Goal: Task Accomplishment & Management: Manage account settings

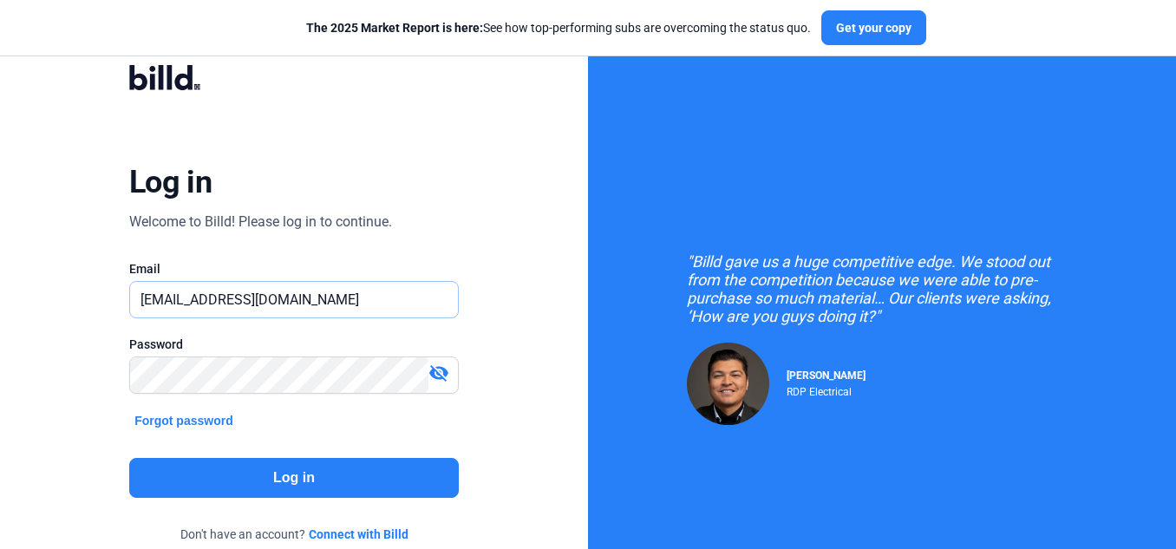
drag, startPoint x: 278, startPoint y: 301, endPoint x: 82, endPoint y: 299, distance: 196.9
click at [82, 299] on div "Log in Welcome to Billd! Please log in to continue. Email [EMAIL_ADDRESS][DOMAI…" at bounding box center [293, 315] width 423 height 549
paste input "[DOMAIN_NAME][EMAIL_ADDRESS]"
type input "[DOMAIN_NAME][EMAIL_ADDRESS][DOMAIN_NAME]"
click at [440, 377] on mat-icon "visibility_off" at bounding box center [439, 373] width 21 height 21
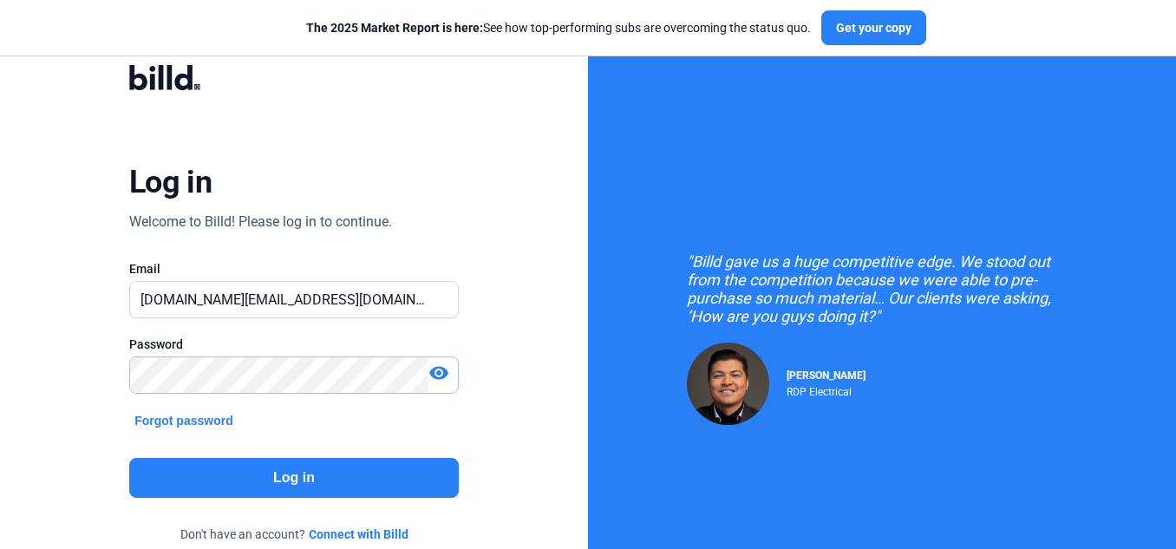
click at [65, 370] on div "Log in Welcome to Billd! Please log in to continue. Email [DOMAIN_NAME][EMAIL_A…" at bounding box center [294, 315] width 588 height 631
click at [169, 478] on button "Log in" at bounding box center [294, 478] width 330 height 40
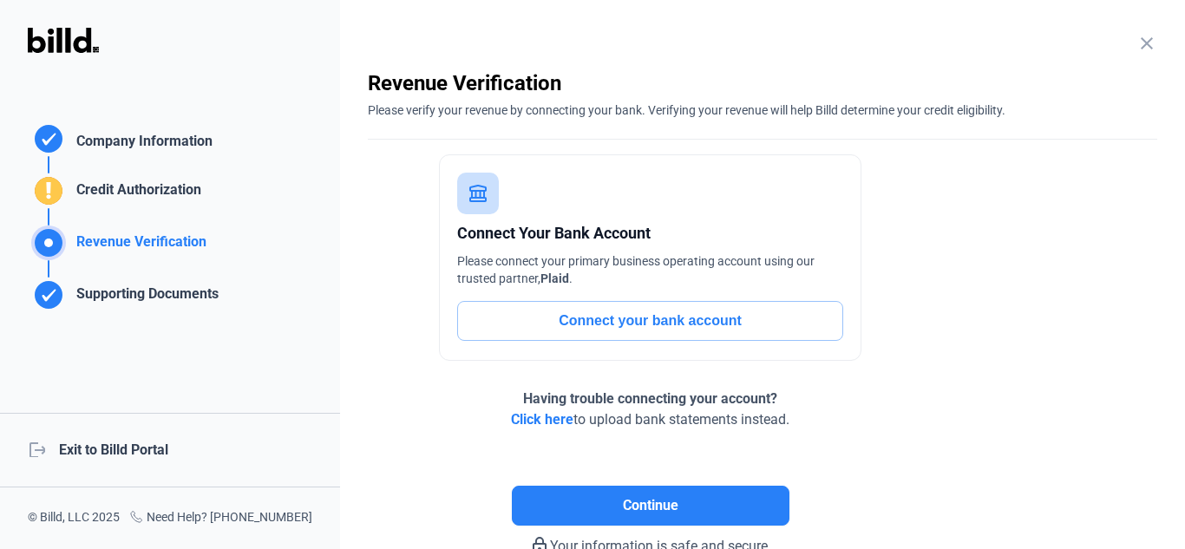
click at [151, 449] on div "logout Exit to Billd Portal" at bounding box center [170, 450] width 340 height 75
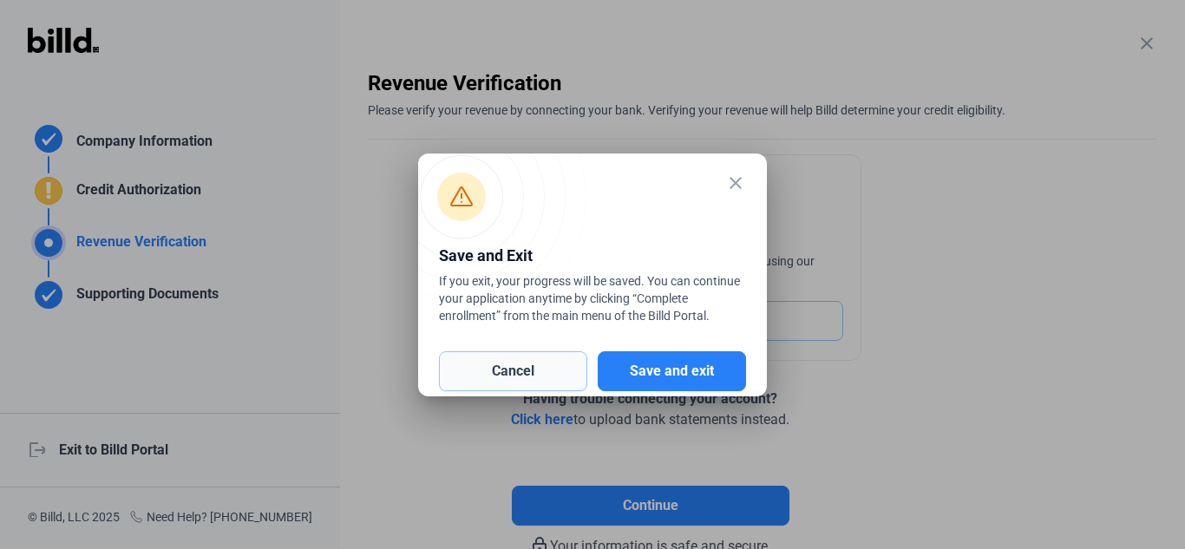
click at [506, 362] on button "Cancel" at bounding box center [513, 371] width 148 height 40
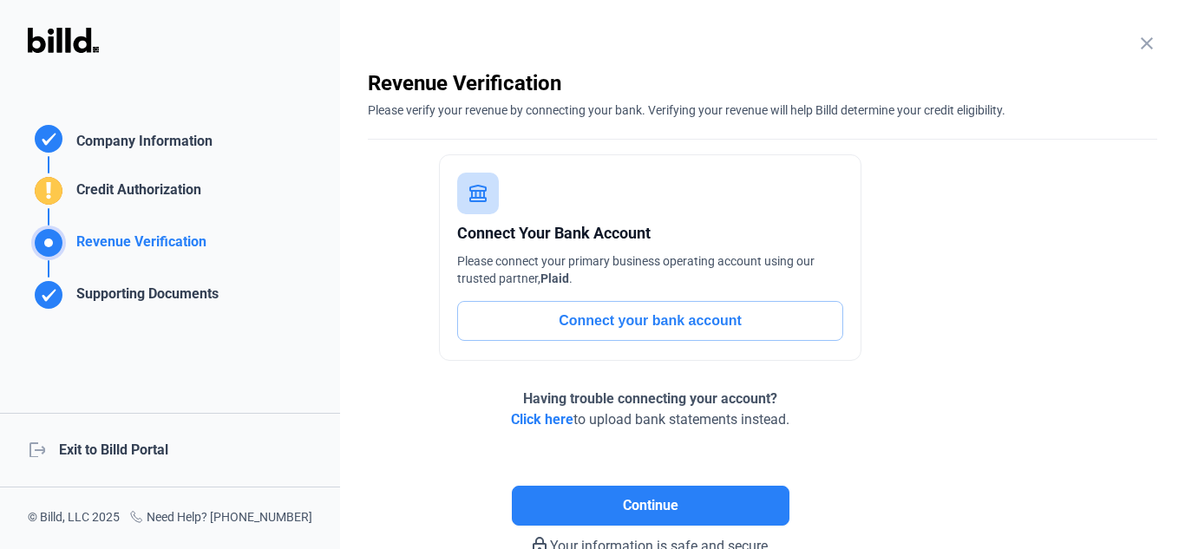
click at [1137, 37] on mat-icon "close" at bounding box center [1146, 43] width 21 height 21
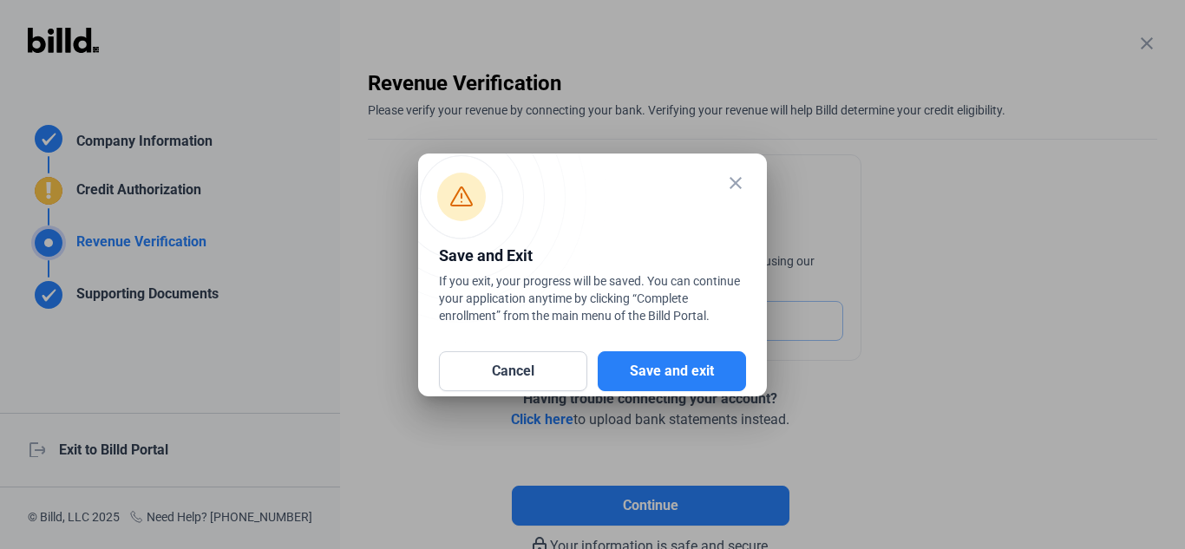
click at [737, 175] on mat-icon "close" at bounding box center [735, 183] width 21 height 21
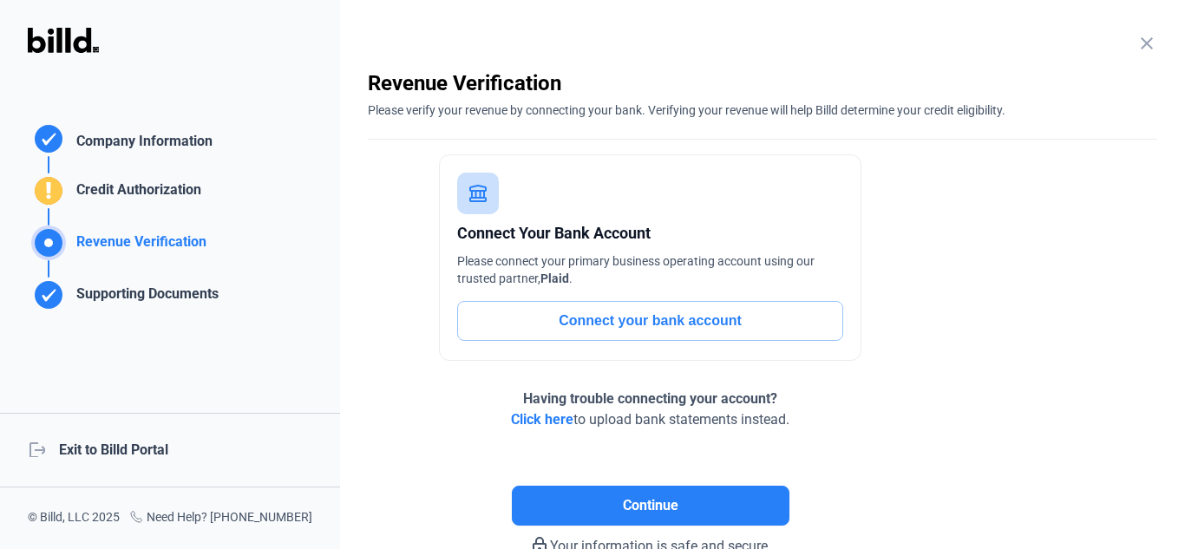
click at [1142, 43] on mat-icon "close" at bounding box center [1146, 43] width 21 height 21
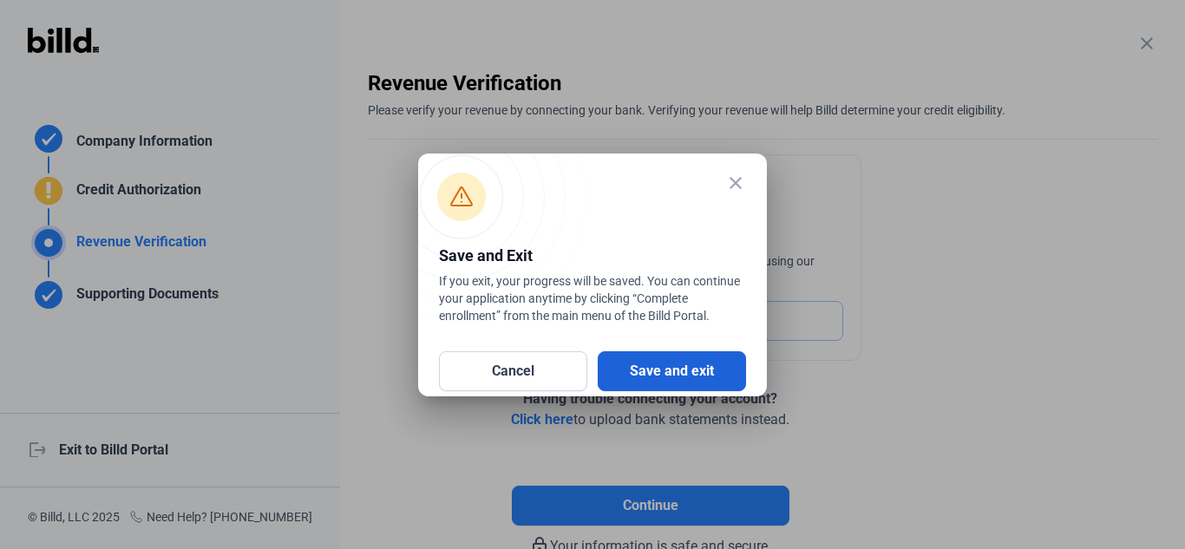
click at [665, 376] on button "Save and exit" at bounding box center [672, 371] width 148 height 40
